Goal: Task Accomplishment & Management: Use online tool/utility

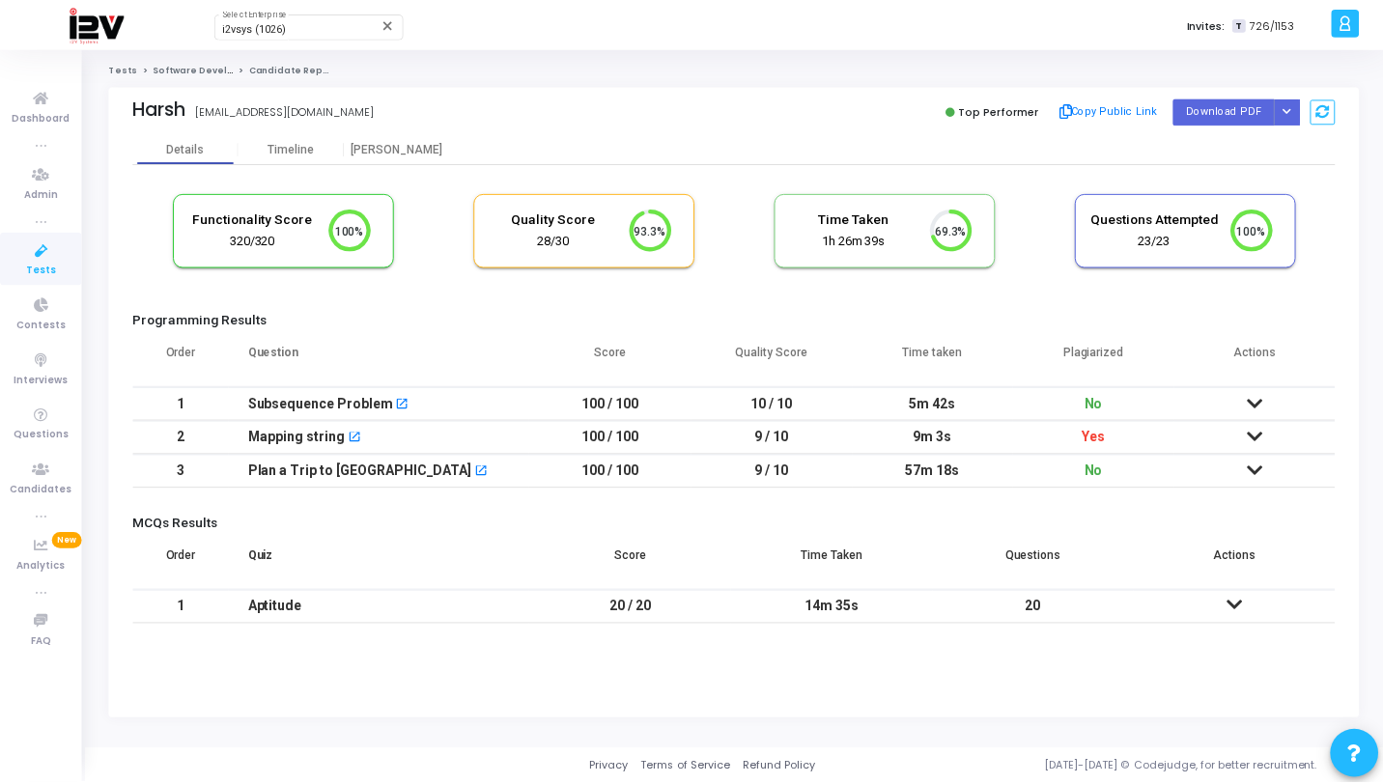
scroll to position [41, 49]
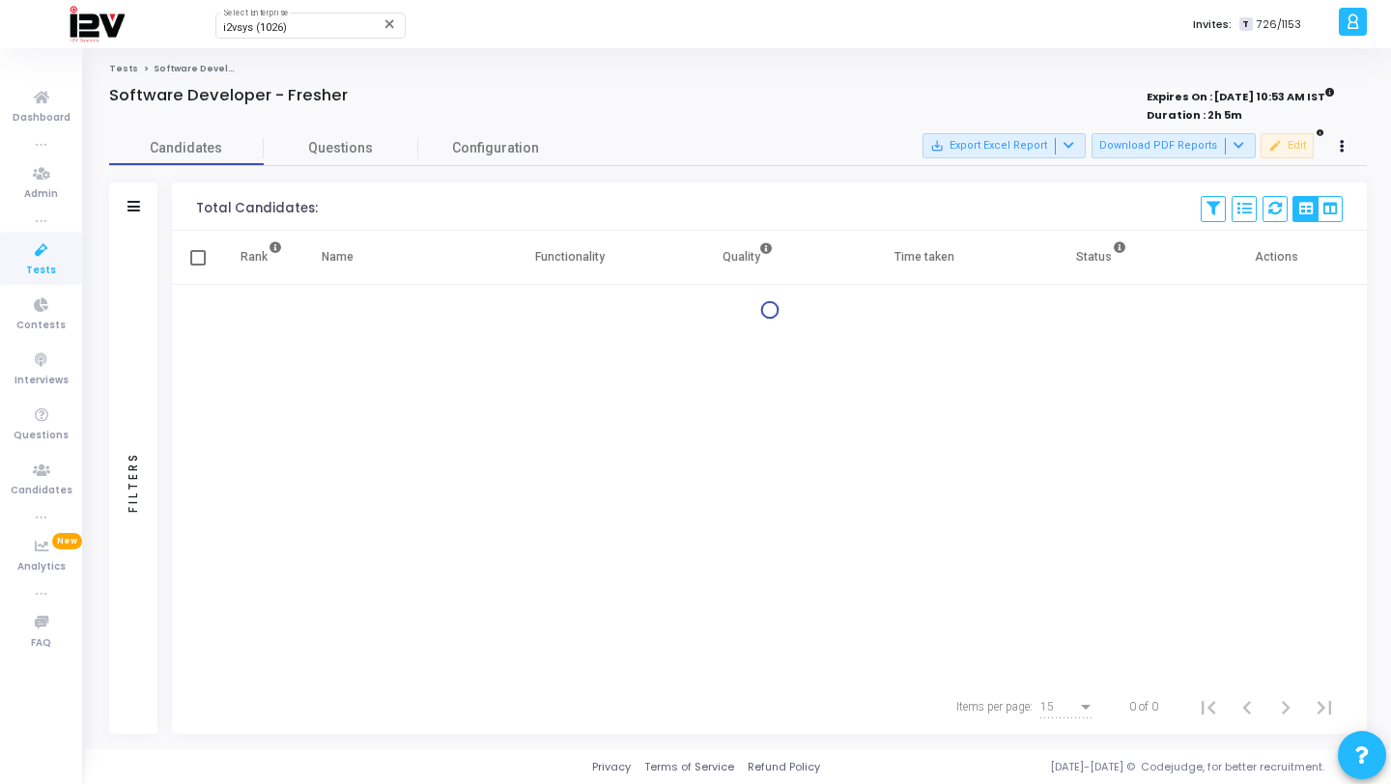
click at [131, 281] on div "Filters" at bounding box center [133, 482] width 48 height 503
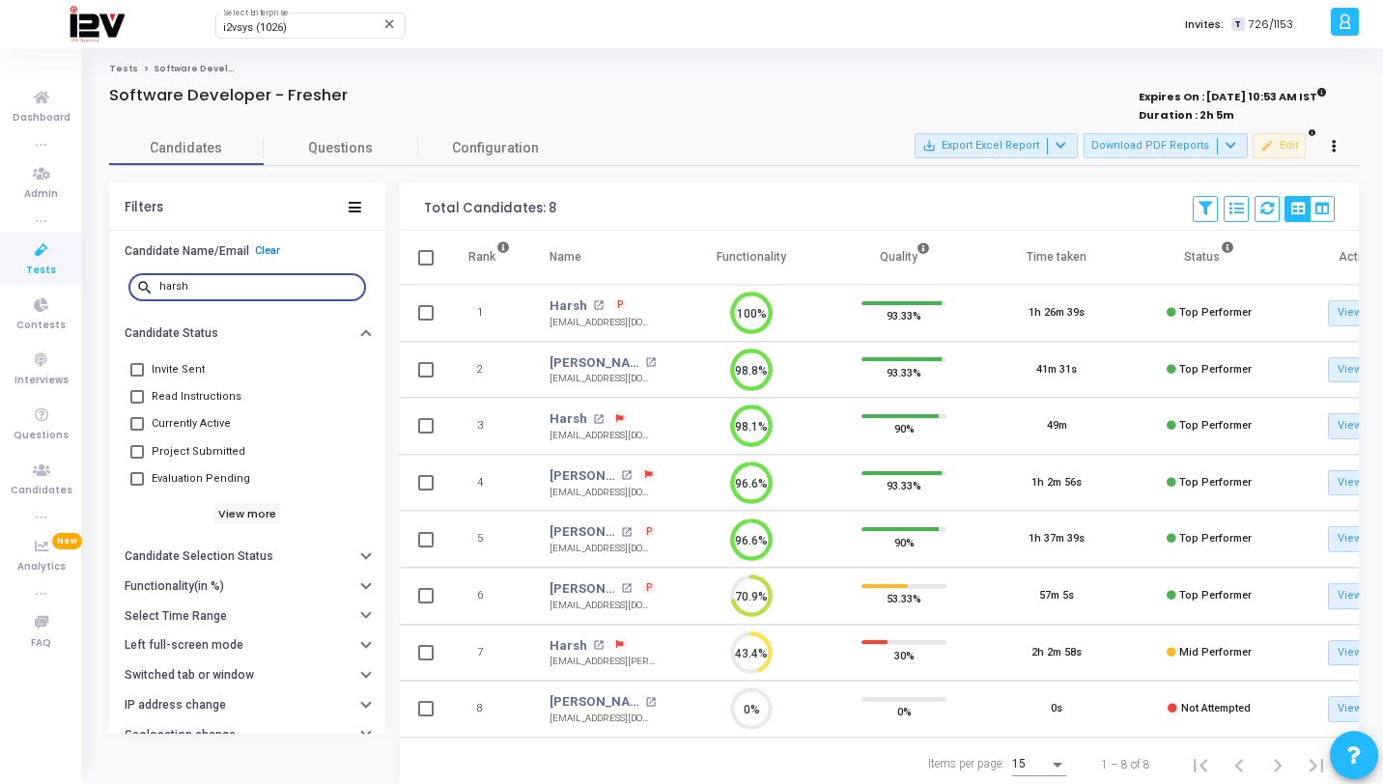
click at [216, 292] on input "harsh" at bounding box center [258, 287] width 199 height 12
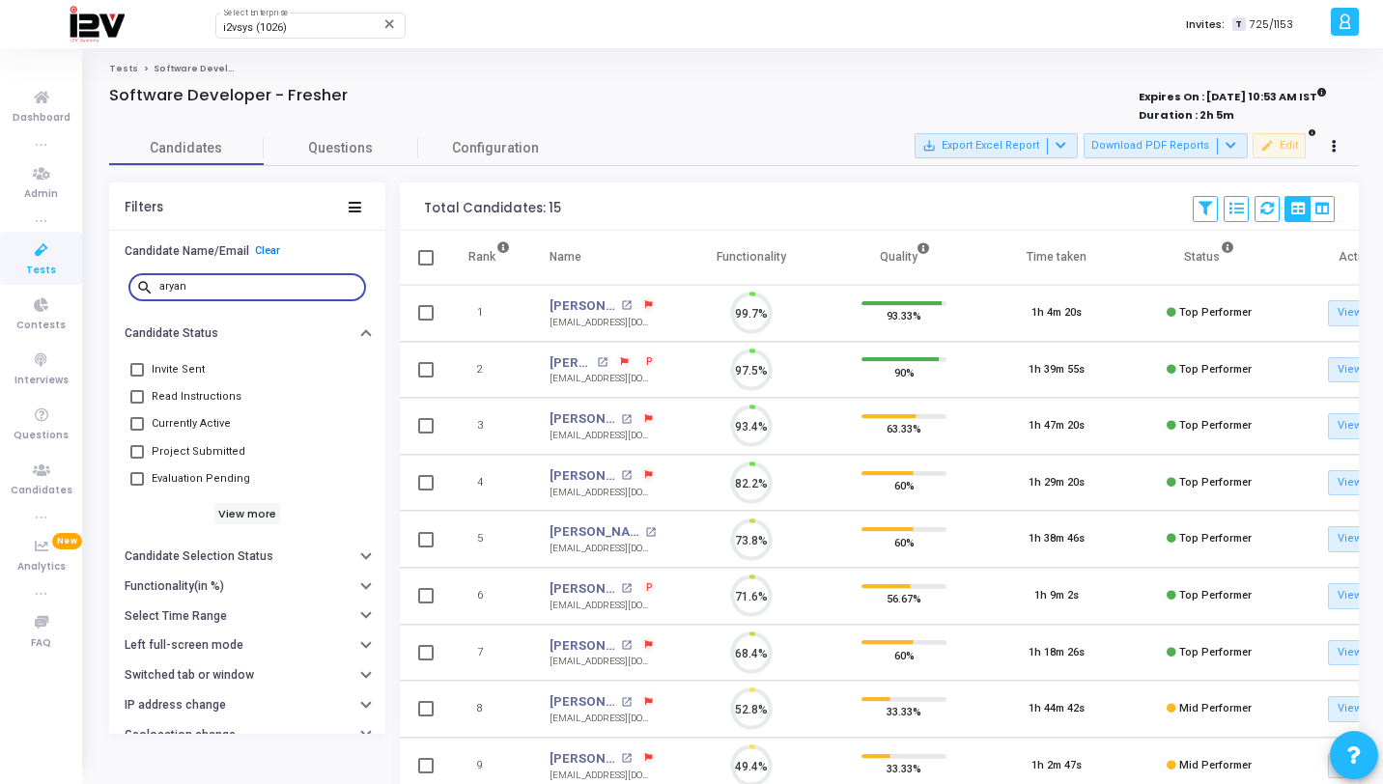
scroll to position [41, 49]
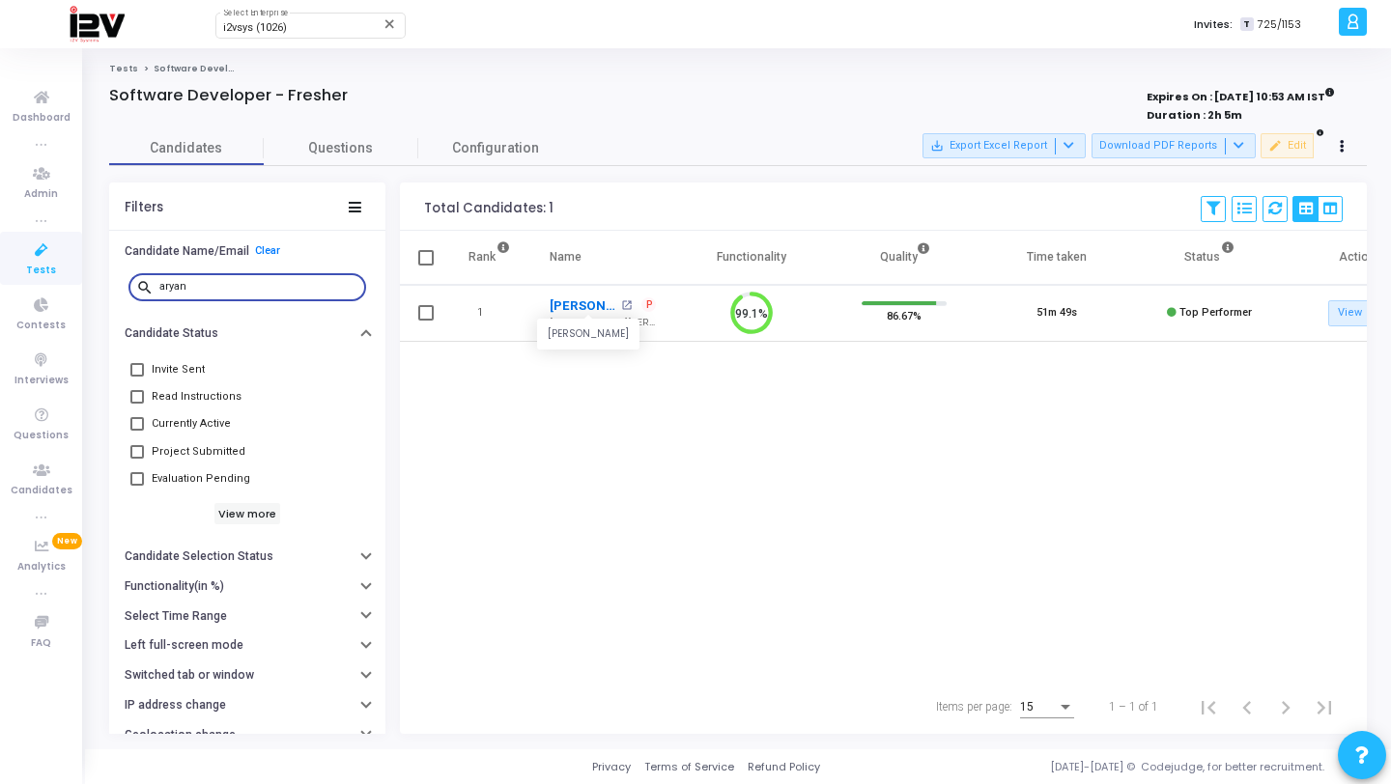
click at [582, 308] on link "Aryann Chitnis" at bounding box center [583, 306] width 67 height 19
click at [231, 280] on div "aryan" at bounding box center [258, 286] width 199 height 31
click at [222, 288] on input "aryan" at bounding box center [258, 287] width 199 height 12
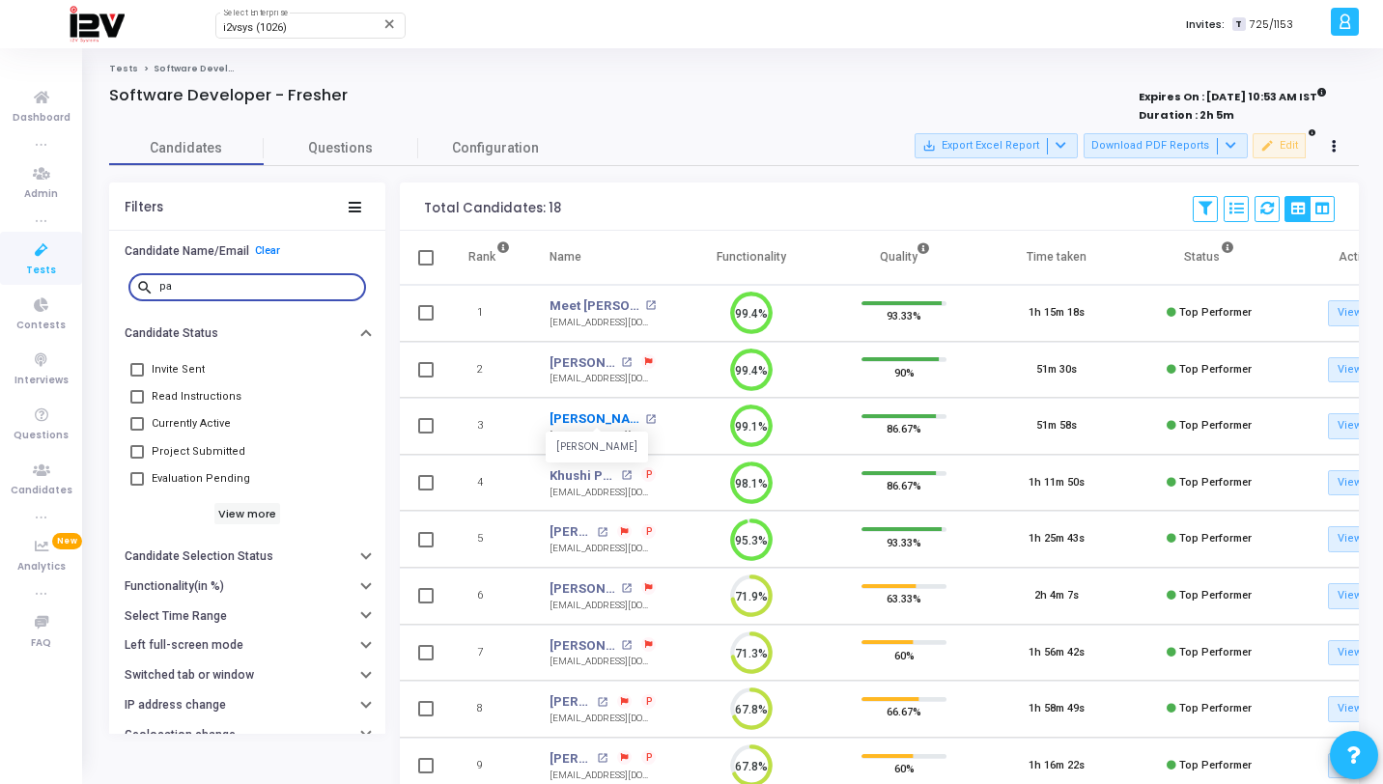
click at [615, 423] on link "Paniv Kapoor" at bounding box center [595, 419] width 91 height 19
click at [267, 288] on input "pa" at bounding box center [258, 287] width 199 height 12
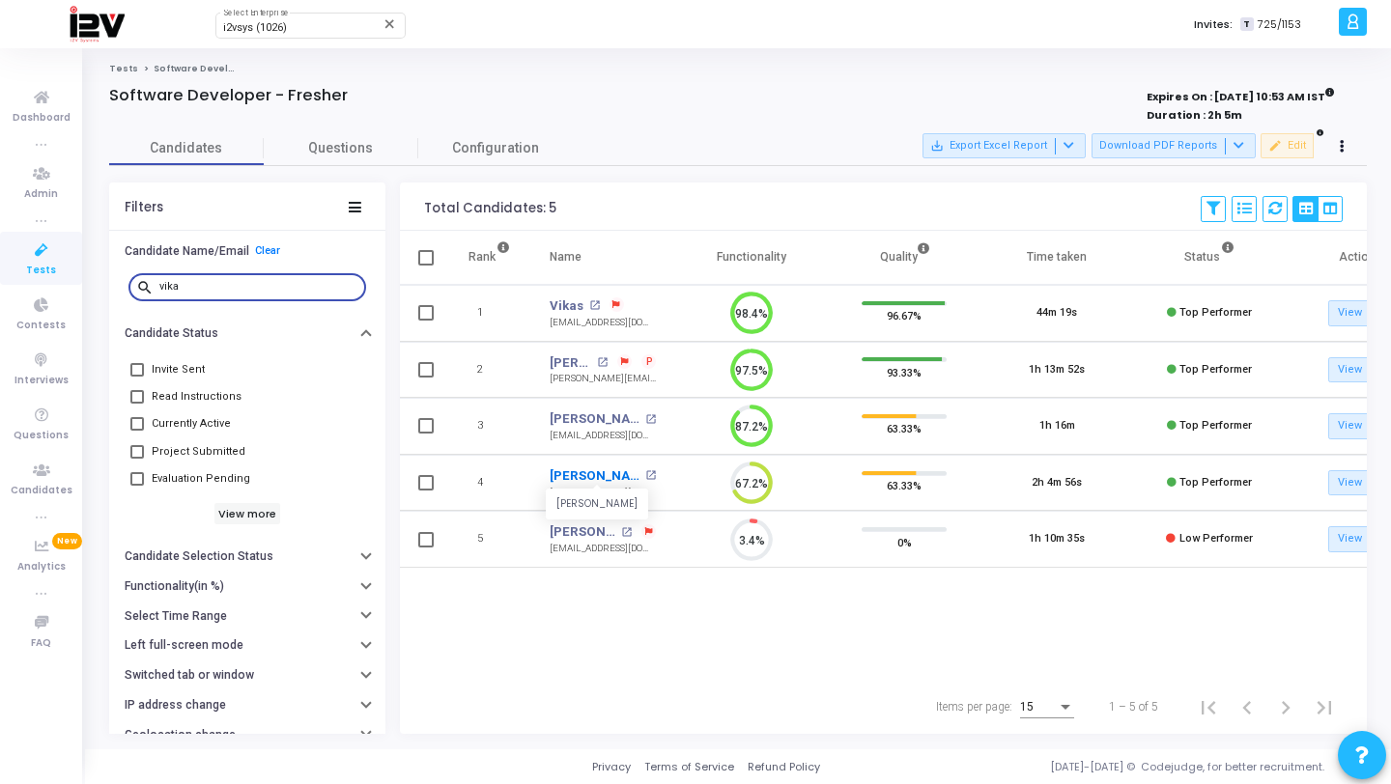
type input "vika"
click at [609, 479] on link "[PERSON_NAME]" at bounding box center [595, 476] width 91 height 19
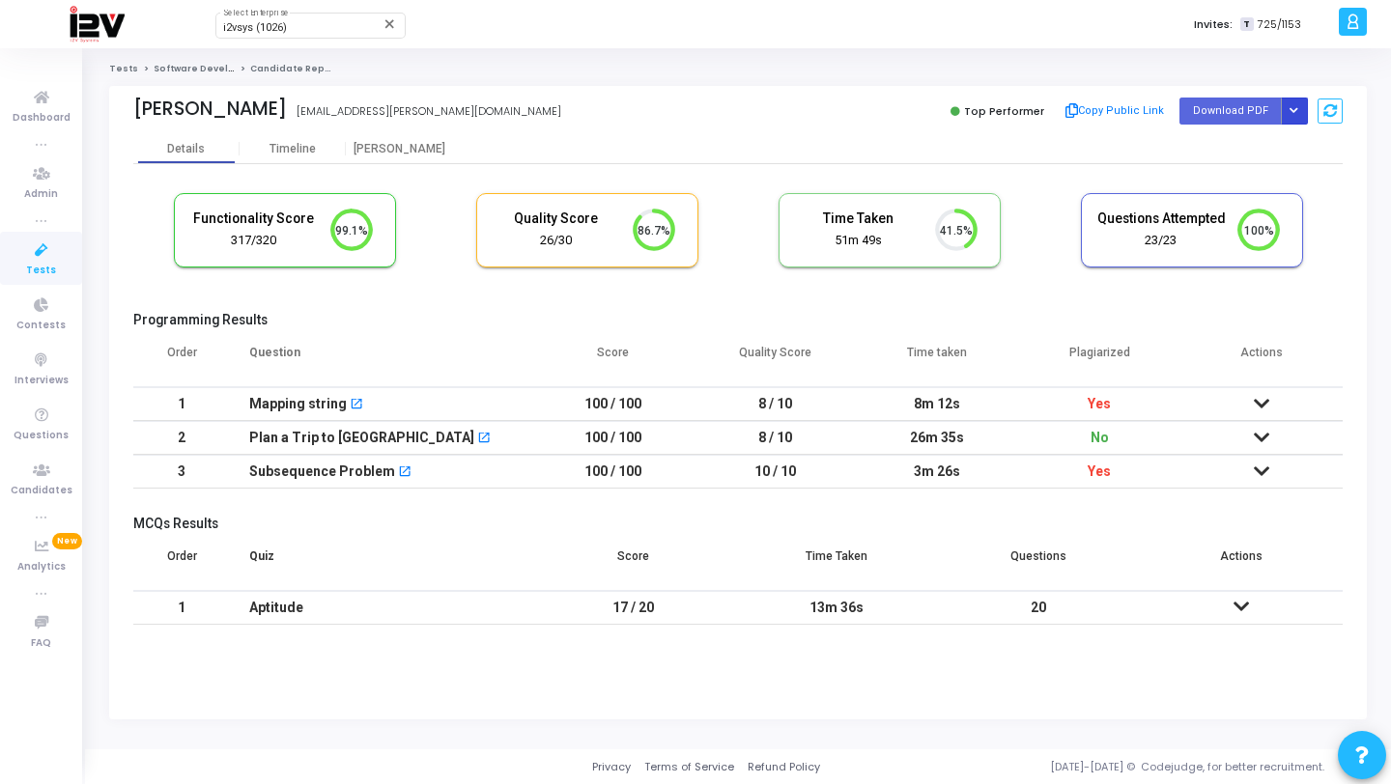
click at [1298, 116] on button "Button group with nested dropdown" at bounding box center [1294, 111] width 27 height 26
click at [1233, 138] on button "Regenerate PDF" at bounding box center [1232, 149] width 149 height 31
click at [1301, 111] on button "Button group with nested dropdown" at bounding box center [1294, 111] width 27 height 26
click at [1231, 155] on button "Regenerate PDF" at bounding box center [1232, 149] width 149 height 31
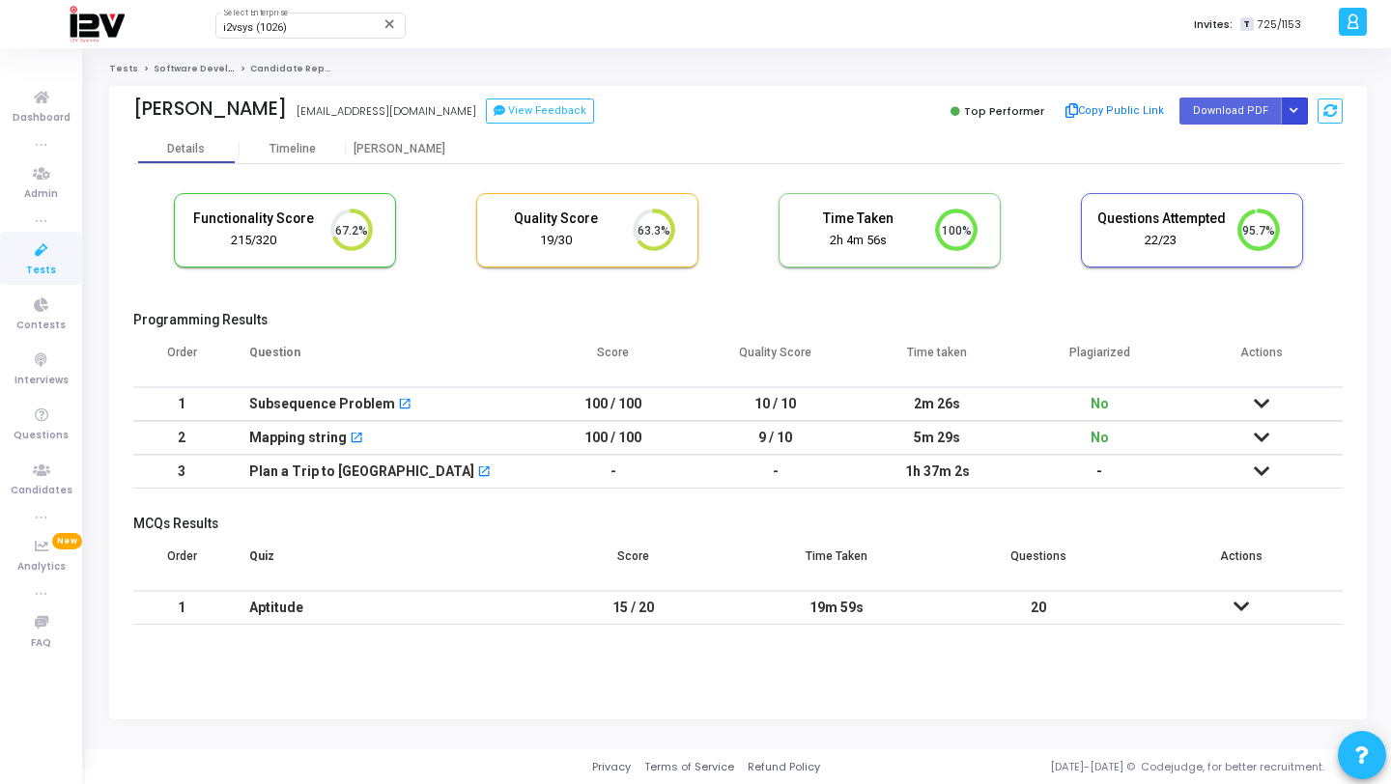
click at [1291, 110] on icon "Button group with nested dropdown" at bounding box center [1294, 111] width 9 height 10
click at [1239, 156] on button "Regenerate PDF" at bounding box center [1232, 149] width 149 height 31
